Goal: Find specific page/section: Find specific page/section

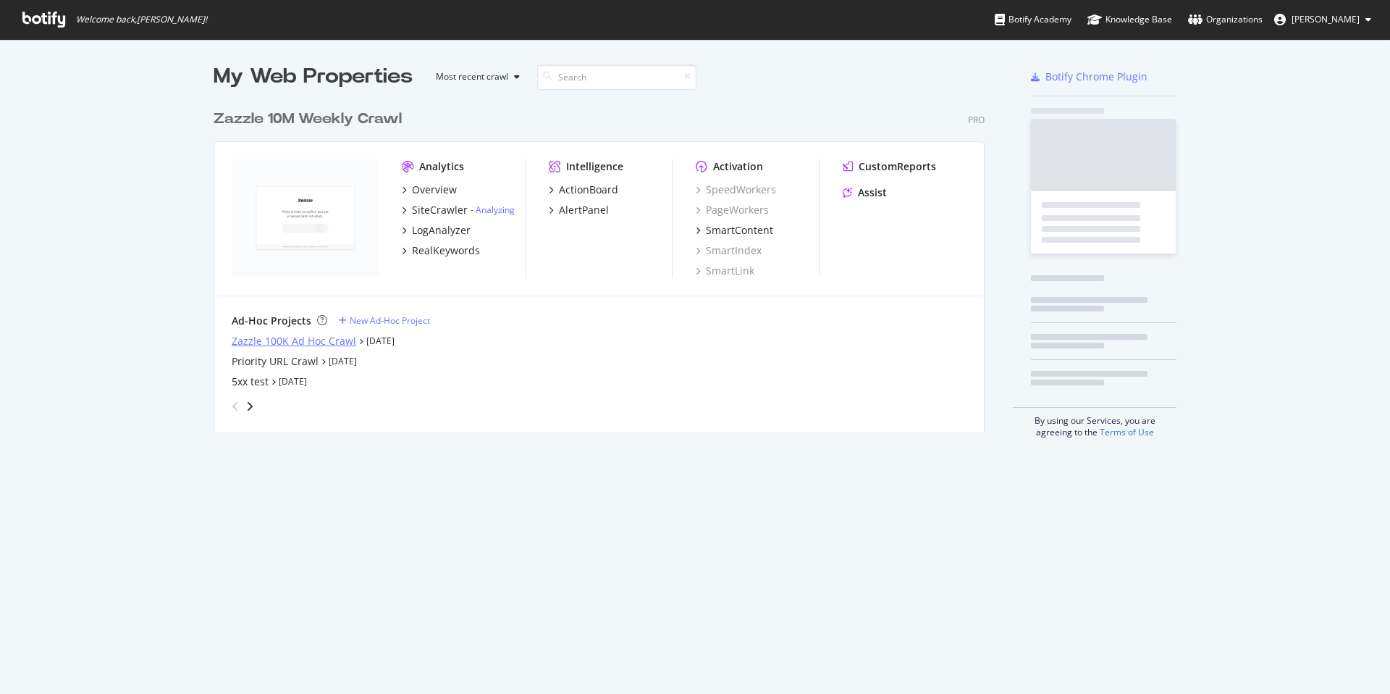
scroll to position [683, 1368]
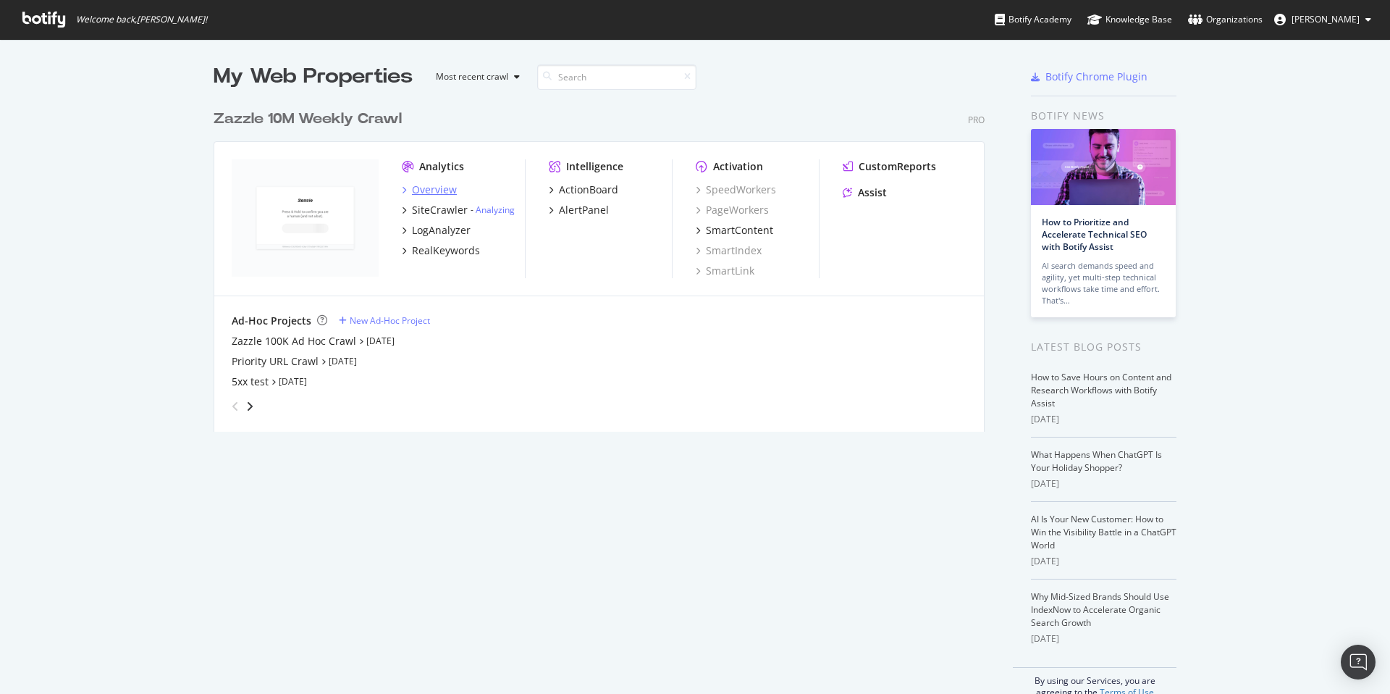
click at [434, 188] on div "Overview" at bounding box center [434, 189] width 45 height 14
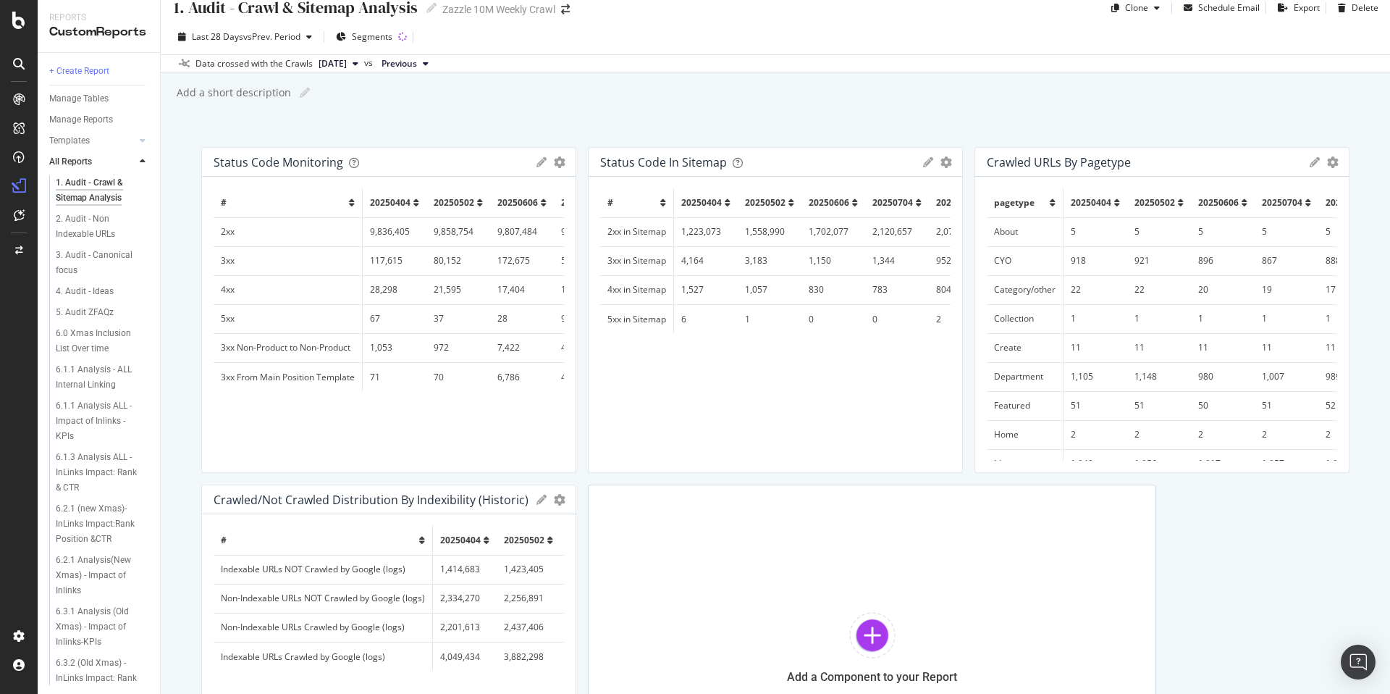
click at [1013, 115] on div "1. Audit - Crawl & Sitemap Analysis 1. Audit - Crawl & Sitemap Analysis Zazzle …" at bounding box center [775, 347] width 1229 height 694
click at [1013, 114] on div "1. Audit - Crawl & Sitemap Analysis 1. Audit - Crawl & Sitemap Analysis Zazzle …" at bounding box center [775, 347] width 1229 height 694
